Goal: Task Accomplishment & Management: Complete application form

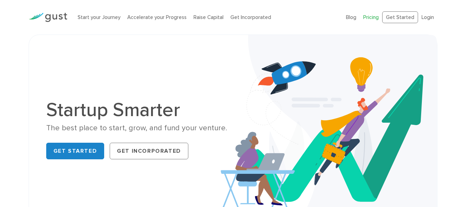
click at [373, 16] on link "Pricing" at bounding box center [372, 17] width 16 height 6
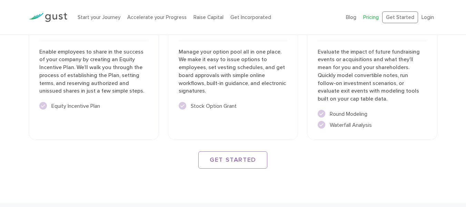
scroll to position [1105, 0]
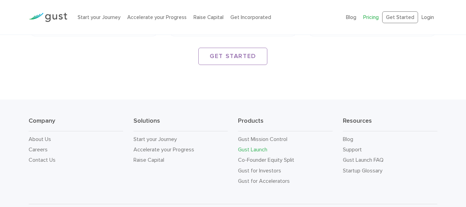
click at [260, 146] on link "Gust Launch" at bounding box center [252, 149] width 29 height 7
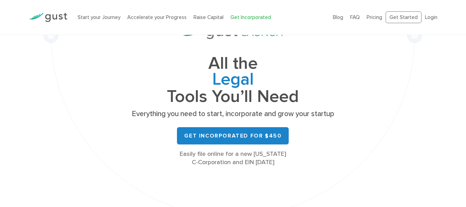
scroll to position [69, 0]
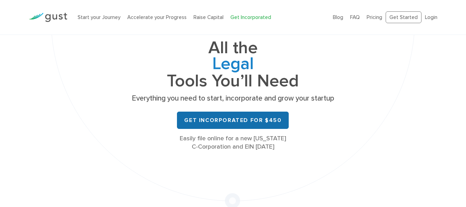
click at [233, 122] on link "Get Incorporated for $450" at bounding box center [233, 120] width 112 height 17
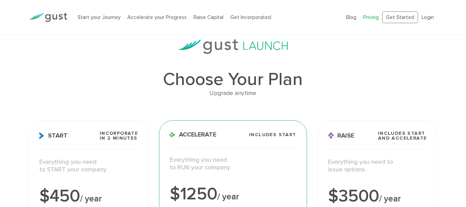
scroll to position [69, 0]
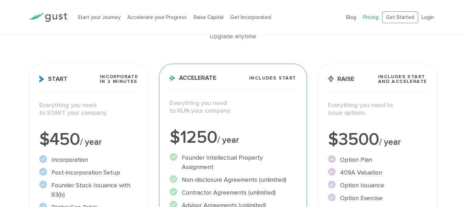
click at [107, 123] on div "Everything you need to START your company." at bounding box center [88, 113] width 109 height 22
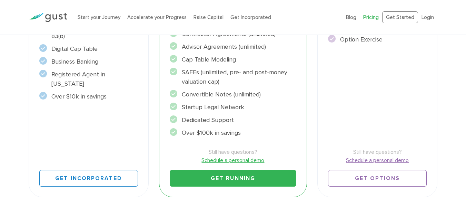
scroll to position [242, 0]
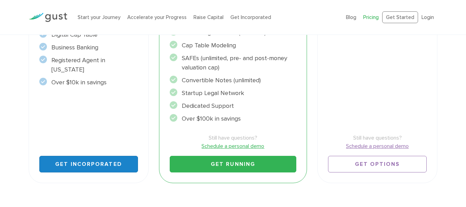
click at [105, 157] on link "Get Incorporated" at bounding box center [88, 164] width 99 height 17
